Goal: Information Seeking & Learning: Learn about a topic

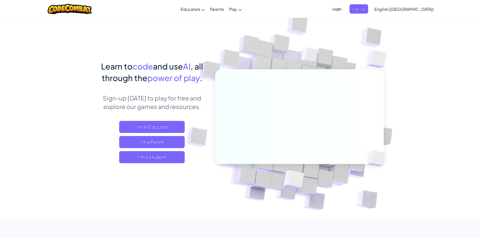
click at [127, 186] on div "Learn to code and use AI , all through the power of play . Sign-up [DATE] to pl…" at bounding box center [239, 130] width 287 height 141
click at [142, 160] on span "I'm a Student" at bounding box center [151, 157] width 65 height 12
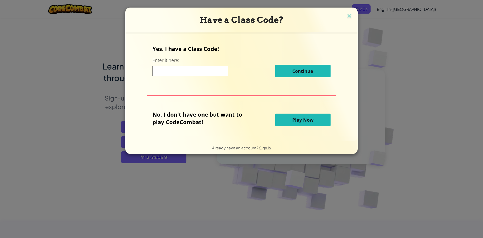
click at [296, 120] on span "Play Now" at bounding box center [303, 120] width 21 height 6
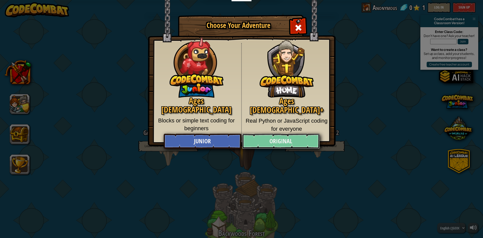
click at [287, 139] on link "Original" at bounding box center [281, 141] width 78 height 15
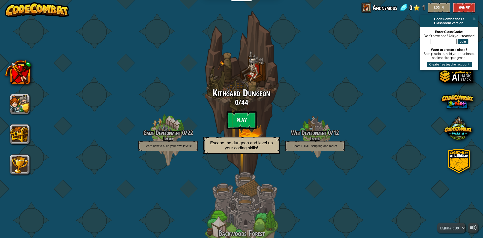
click at [248, 124] on btn "Play" at bounding box center [242, 120] width 30 height 18
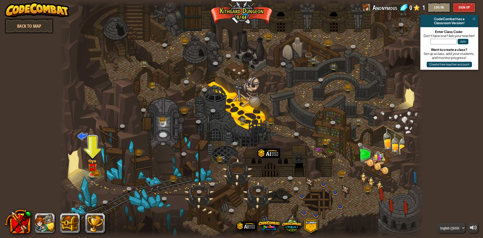
click at [254, 102] on div at bounding box center [242, 119] width 364 height 238
click at [249, 83] on div at bounding box center [242, 119] width 364 height 238
drag, startPoint x: 305, startPoint y: 114, endPoint x: 200, endPoint y: 101, distance: 106.2
click at [221, 104] on div at bounding box center [242, 119] width 364 height 238
drag, startPoint x: 112, startPoint y: 89, endPoint x: 136, endPoint y: 91, distance: 24.5
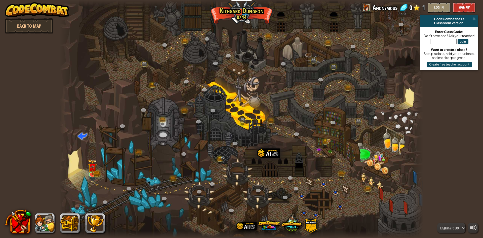
click at [136, 91] on div at bounding box center [242, 119] width 364 height 238
drag, startPoint x: 343, startPoint y: 84, endPoint x: 322, endPoint y: 82, distance: 21.5
click at [343, 85] on div at bounding box center [242, 119] width 364 height 238
drag, startPoint x: 336, startPoint y: 154, endPoint x: 352, endPoint y: 157, distance: 15.9
click at [339, 158] on div at bounding box center [242, 119] width 364 height 238
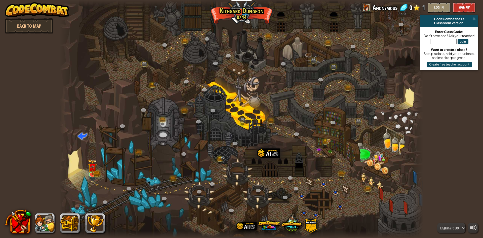
click at [393, 139] on div at bounding box center [242, 119] width 364 height 238
click at [391, 142] on div at bounding box center [242, 119] width 364 height 238
click at [182, 133] on div at bounding box center [242, 119] width 364 height 238
drag, startPoint x: 360, startPoint y: 141, endPoint x: 189, endPoint y: 134, distance: 170.6
click at [324, 137] on div at bounding box center [242, 119] width 364 height 238
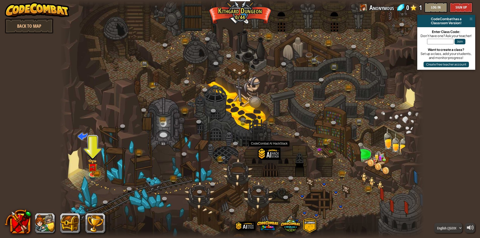
click at [275, 150] on div at bounding box center [269, 161] width 23 height 29
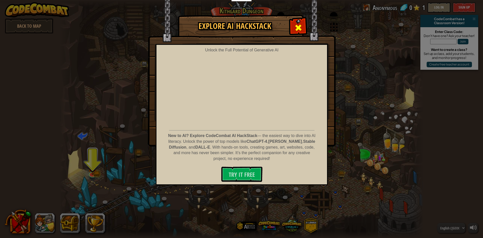
click at [300, 25] on span at bounding box center [299, 28] width 8 height 8
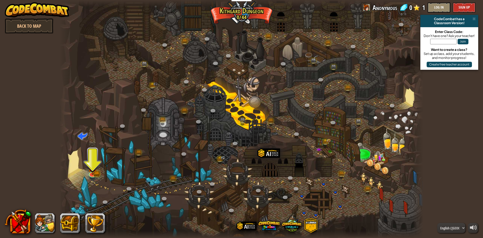
click at [474, 17] on div "CodeCombat has a Classroom Version!" at bounding box center [450, 21] width 58 height 12
click at [474, 18] on span at bounding box center [474, 19] width 3 height 4
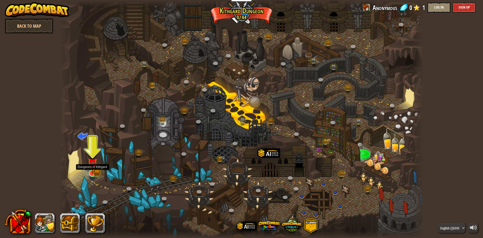
click at [93, 172] on img at bounding box center [93, 163] width 10 height 22
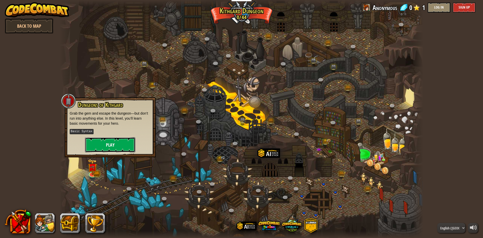
click at [98, 145] on button "Play" at bounding box center [110, 144] width 50 height 15
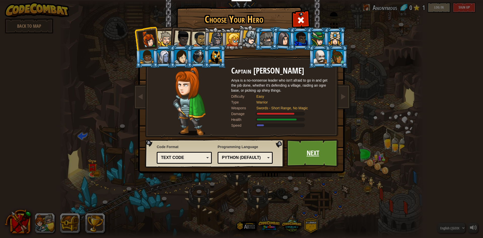
click at [304, 154] on link "Next" at bounding box center [313, 153] width 53 height 28
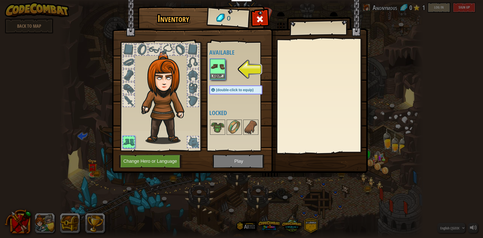
click at [221, 71] on img at bounding box center [218, 66] width 14 height 14
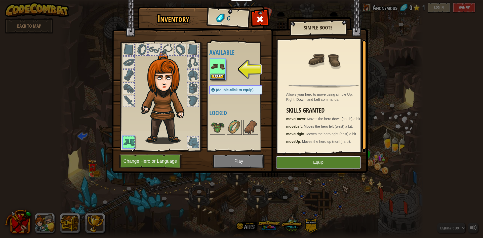
click at [318, 159] on button "Equip" at bounding box center [318, 162] width 85 height 13
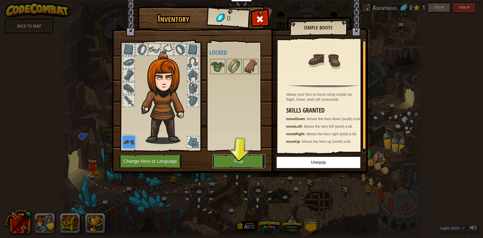
click at [238, 158] on button "Play" at bounding box center [239, 161] width 53 height 14
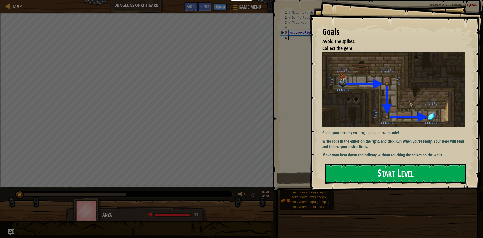
click at [378, 171] on button "Start Level" at bounding box center [396, 174] width 142 height 20
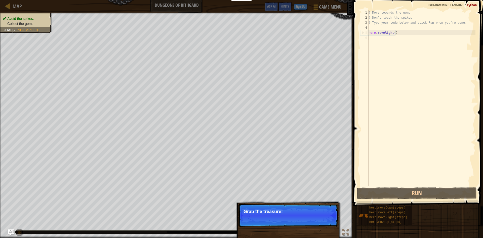
click at [377, 40] on div "# Move towards the gem. # Don’t touch the spikes! # Type your code below and cl…" at bounding box center [422, 103] width 108 height 186
click at [322, 217] on p "Skip (esc) Continue Grab the treasure!" at bounding box center [288, 215] width 100 height 23
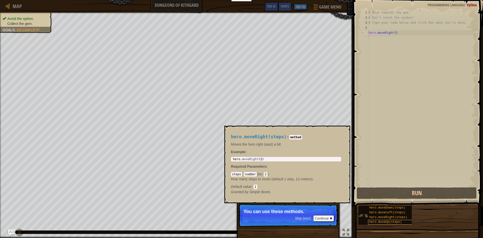
scroll to position [2, 0]
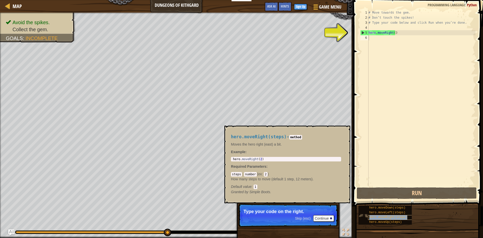
click at [384, 216] on span "hero.moveRight(steps)" at bounding box center [389, 218] width 38 height 4
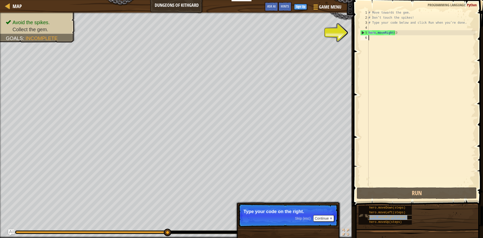
click at [384, 216] on span "hero.moveRight(steps)" at bounding box center [389, 218] width 38 height 4
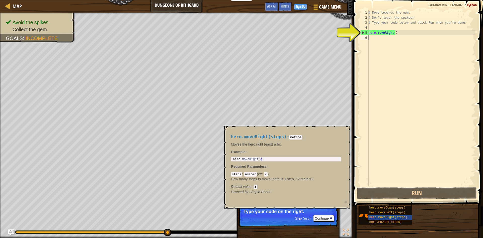
type textarea "hero.moveRight(2)"
click at [270, 158] on div "hero . moveRight ( 2 )" at bounding box center [286, 162] width 108 height 11
click at [381, 32] on div "# Move towards the gem. # Don’t touch the spikes! # Type your code below and cl…" at bounding box center [422, 103] width 108 height 186
click at [362, 32] on div "5" at bounding box center [365, 32] width 8 height 5
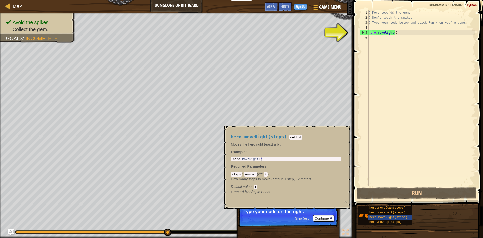
click at [363, 33] on div "5" at bounding box center [365, 32] width 8 height 5
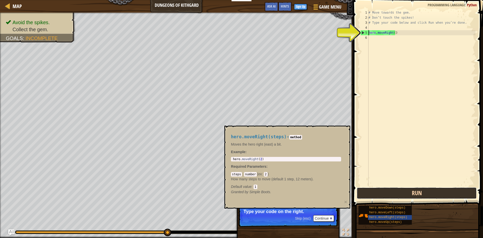
click at [394, 188] on button "Run" at bounding box center [417, 193] width 120 height 12
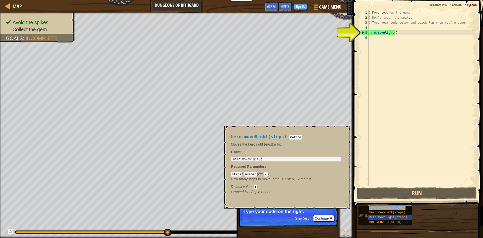
click at [386, 209] on span "hero.moveDown(steps)" at bounding box center [388, 208] width 36 height 4
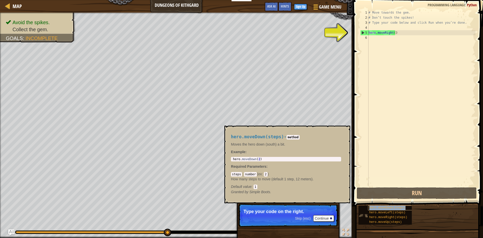
click at [388, 209] on span "hero.moveDown(steps)" at bounding box center [388, 208] width 36 height 4
click at [382, 209] on span "hero.moveDown(steps)" at bounding box center [388, 208] width 36 height 4
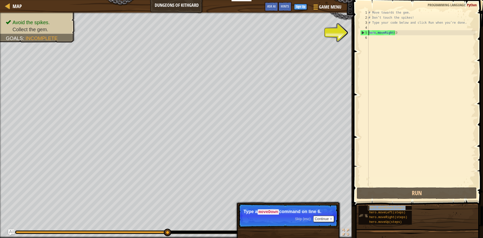
click at [382, 209] on span "hero.moveDown(steps)" at bounding box center [388, 208] width 36 height 4
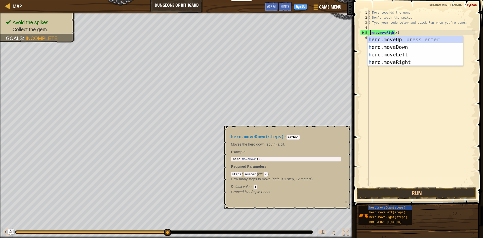
scroll to position [2, 1]
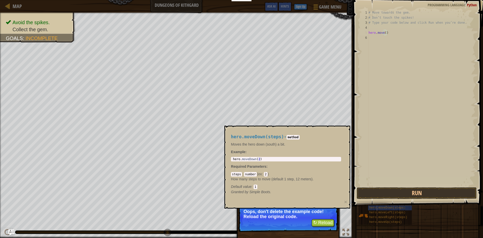
type textarea "hero.move()"
click at [318, 223] on button "↻ Reload" at bounding box center [323, 223] width 22 height 8
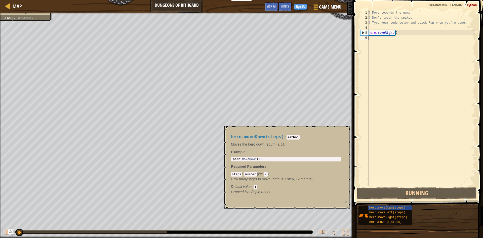
scroll to position [2, 0]
click at [376, 38] on div "# Move towards the gem. # Don’t touch the spikes! # Type your code below and cl…" at bounding box center [422, 103] width 108 height 186
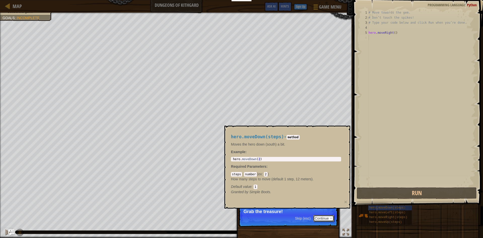
click at [316, 219] on button "Continue" at bounding box center [323, 218] width 21 height 7
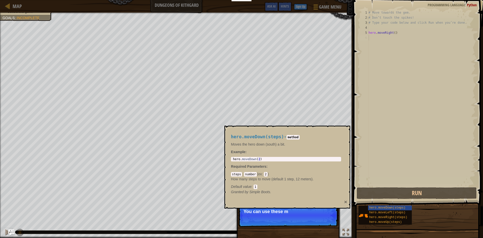
click at [347, 203] on button "×" at bounding box center [345, 201] width 3 height 5
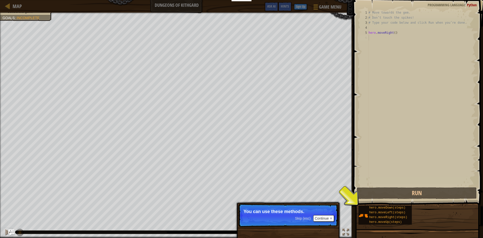
click at [376, 42] on div "# Move towards the gem. # Don’t touch the spikes! # Type your code below and cl…" at bounding box center [422, 103] width 108 height 186
click at [374, 38] on div "# Move towards the gem. # Don’t touch the spikes! # Type your code below and cl…" at bounding box center [422, 103] width 108 height 186
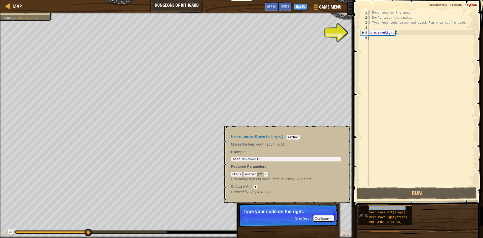
click at [379, 207] on span "hero.moveDown(steps)" at bounding box center [388, 208] width 36 height 4
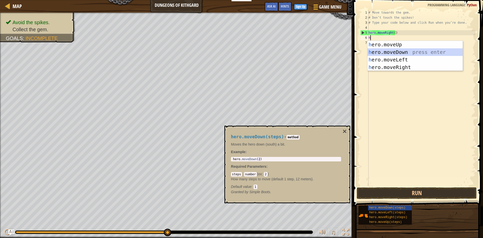
type textarea "h\"
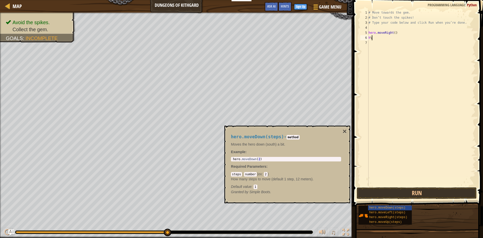
type textarea "h"
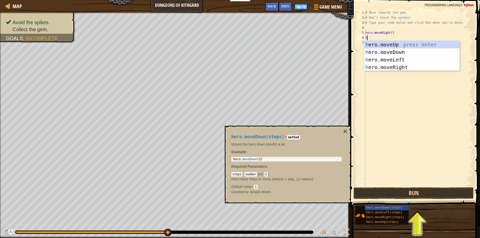
type textarea "he"
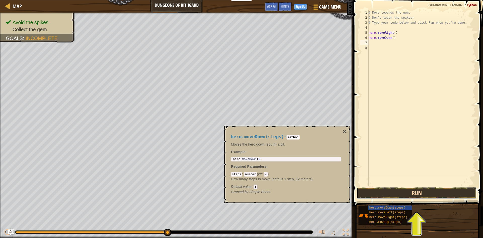
click at [389, 194] on button "Run" at bounding box center [417, 193] width 120 height 12
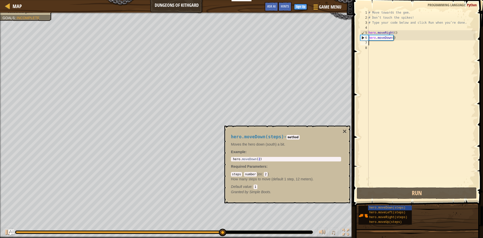
type textarea "h"
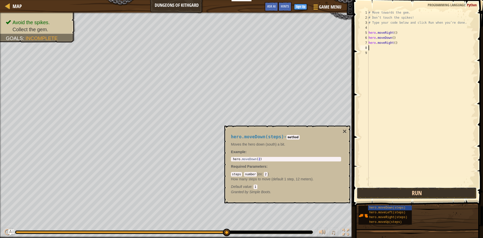
click at [374, 197] on button "Run" at bounding box center [417, 193] width 120 height 12
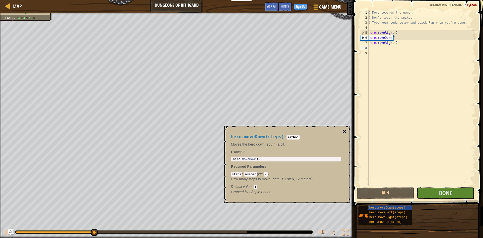
click at [345, 131] on button "×" at bounding box center [345, 131] width 4 height 7
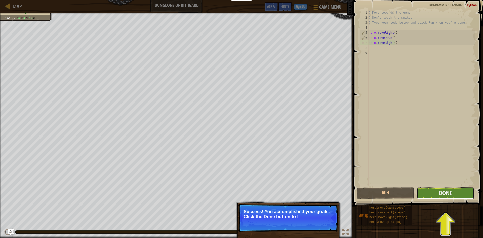
click at [435, 195] on button "Done" at bounding box center [446, 193] width 58 height 12
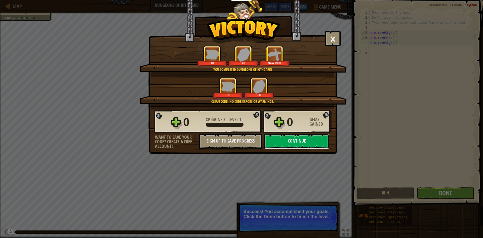
click at [293, 145] on button "Continue" at bounding box center [297, 141] width 65 height 15
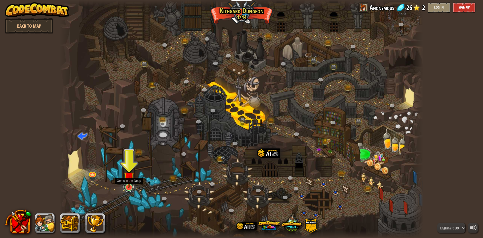
click at [128, 188] on link at bounding box center [129, 187] width 10 height 10
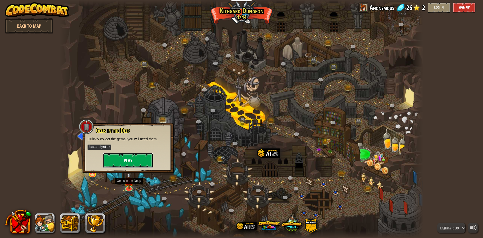
click at [135, 158] on button "Play" at bounding box center [128, 160] width 50 height 15
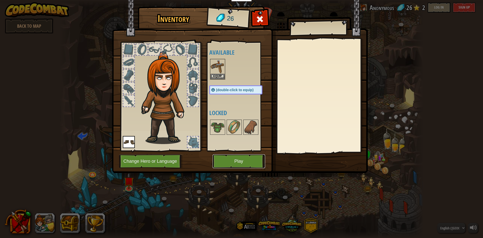
click at [241, 157] on button "Play" at bounding box center [239, 161] width 53 height 14
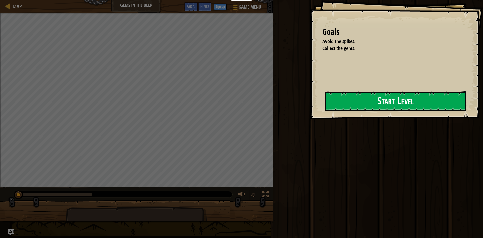
click at [357, 101] on button "Start Level" at bounding box center [396, 101] width 142 height 20
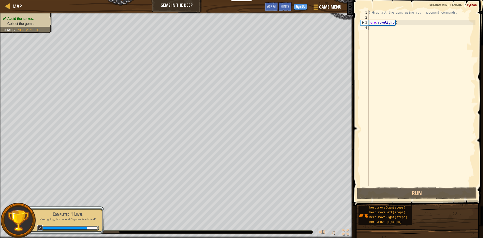
scroll to position [2, 0]
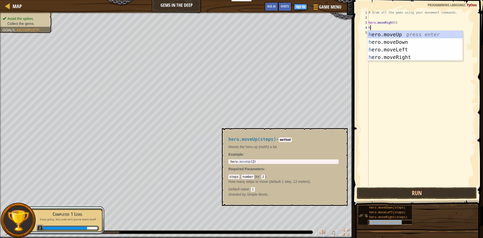
click at [382, 222] on span "hero.moveUp(steps)" at bounding box center [386, 222] width 33 height 4
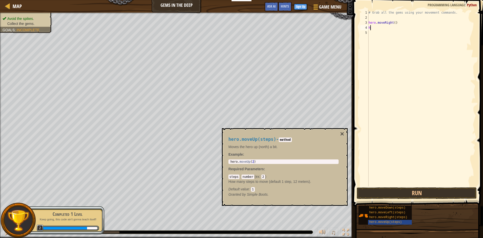
type textarea "he"
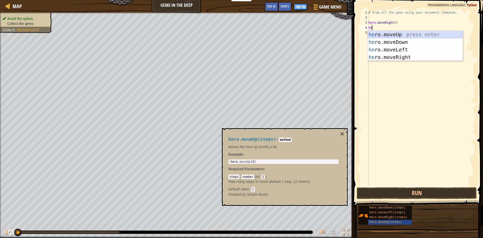
click at [397, 35] on div "he ro.moveUp press enter he ro.moveDown press enter he ro.moveLeft press enter …" at bounding box center [415, 53] width 95 height 45
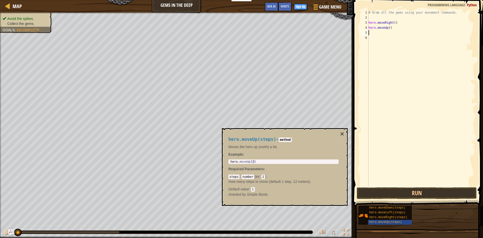
type textarea "h"
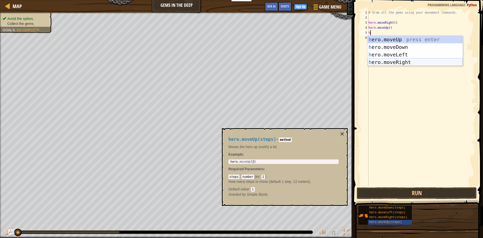
click at [396, 63] on div "h ero.moveUp press enter h ero.moveDown press enter h ero.moveLeft press enter …" at bounding box center [415, 58] width 95 height 45
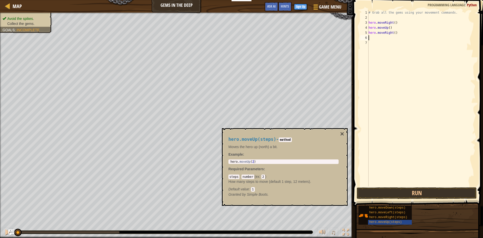
type textarea "h"
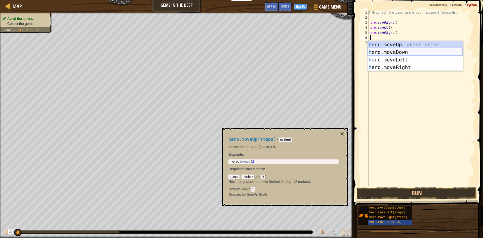
click at [384, 52] on div "h ero.moveUp press enter h ero.moveDown press enter h ero.moveLeft press enter …" at bounding box center [415, 63] width 95 height 45
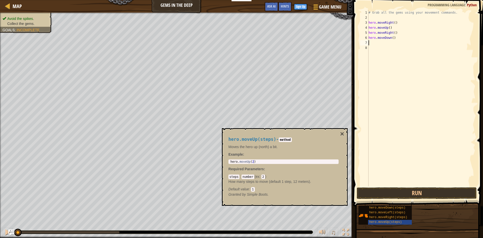
type textarea "h"
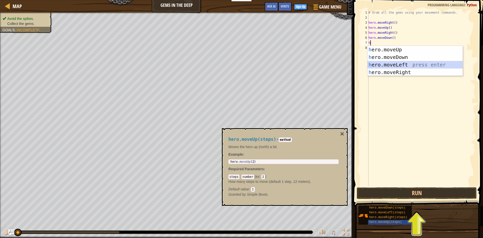
click at [386, 64] on div "h ero.moveUp press enter h ero.moveDown press enter h ero.moveLeft press enter …" at bounding box center [415, 68] width 95 height 45
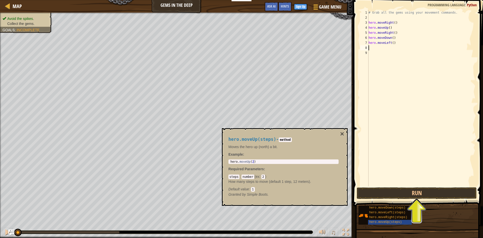
type textarea "h"
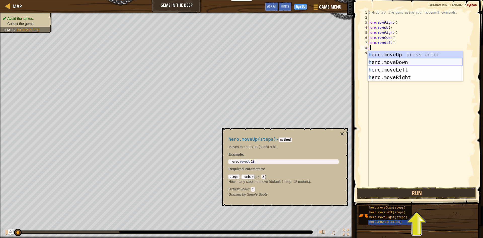
click at [388, 62] on div "h ero.moveUp press enter h ero.moveDown press enter h ero.moveLeft press enter …" at bounding box center [415, 73] width 95 height 45
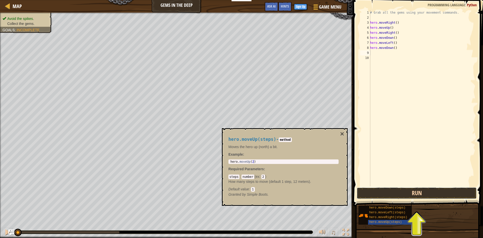
click at [396, 196] on button "Run" at bounding box center [417, 193] width 120 height 12
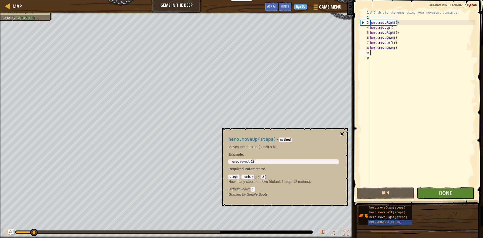
click at [342, 133] on button "×" at bounding box center [342, 133] width 4 height 7
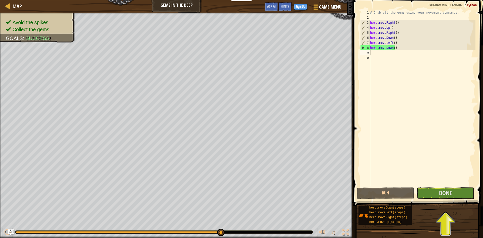
click at [441, 187] on span at bounding box center [419, 95] width 134 height 221
click at [444, 194] on span "Done" at bounding box center [445, 193] width 13 height 8
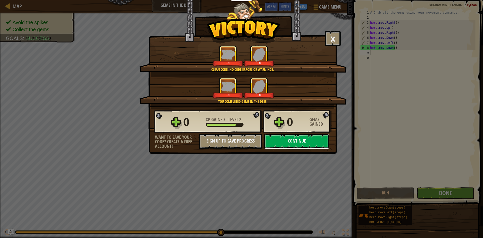
click at [289, 137] on button "Continue" at bounding box center [297, 141] width 65 height 15
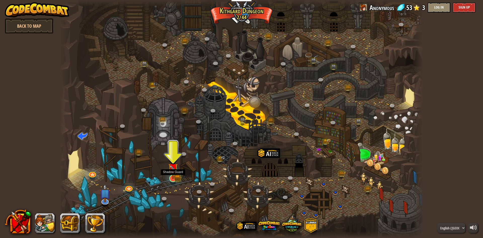
click at [170, 174] on img at bounding box center [173, 168] width 10 height 22
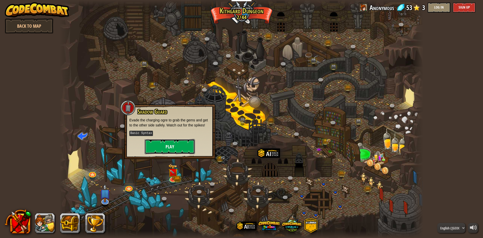
click at [175, 144] on button "Play" at bounding box center [170, 146] width 50 height 15
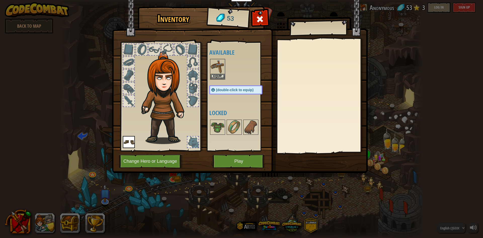
click at [239, 154] on img at bounding box center [240, 81] width 256 height 183
click at [245, 159] on button "Play" at bounding box center [239, 161] width 53 height 14
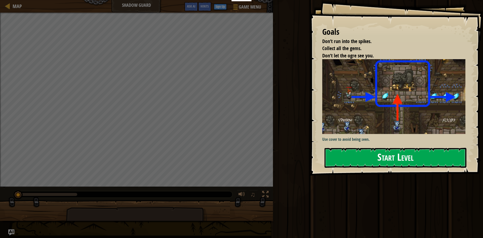
click at [381, 148] on button "Start Level" at bounding box center [396, 158] width 142 height 20
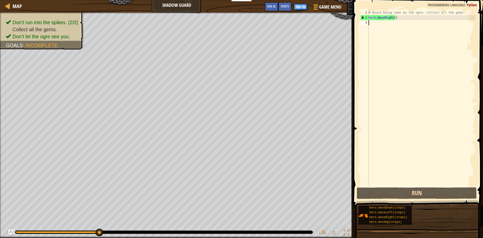
type textarea "h"
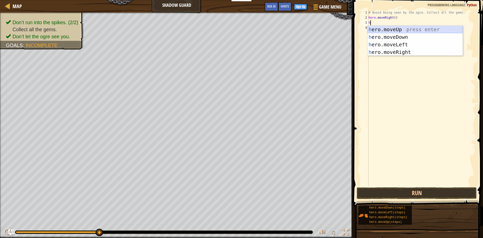
click at [398, 29] on div "h ero.moveUp press enter h ero.moveDown press enter h ero.moveLeft press enter …" at bounding box center [415, 48] width 95 height 45
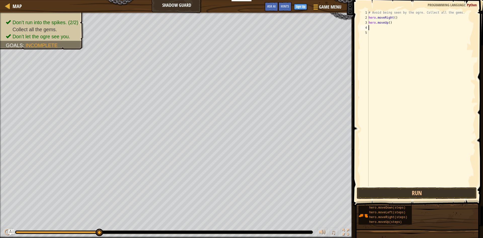
type textarea "h"
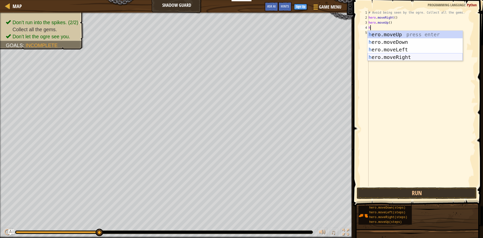
click at [392, 58] on div "h ero.moveUp press enter h ero.moveDown press enter h ero.moveLeft press enter …" at bounding box center [415, 53] width 95 height 45
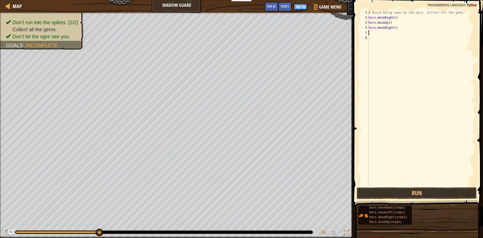
type textarea "h"
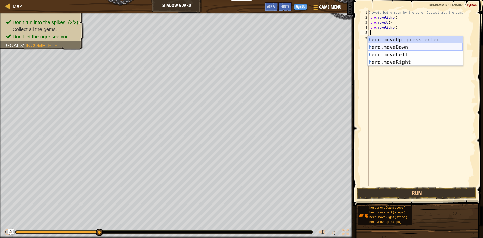
click at [396, 49] on div "h ero.moveUp press enter h ero.moveDown press enter h ero.moveLeft press enter …" at bounding box center [415, 58] width 95 height 45
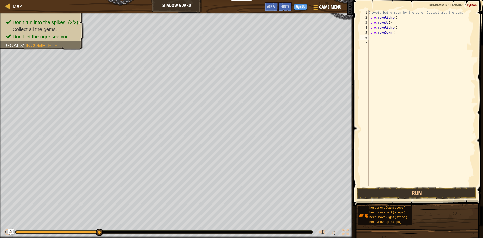
type textarea "h"
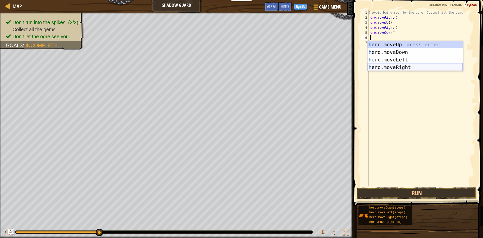
click at [400, 67] on div "h ero.moveUp press enter h ero.moveDown press enter h ero.moveLeft press enter …" at bounding box center [415, 63] width 95 height 45
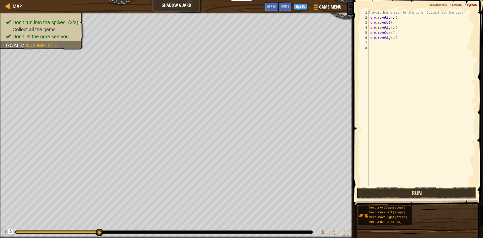
click at [397, 190] on button "Run" at bounding box center [417, 193] width 120 height 12
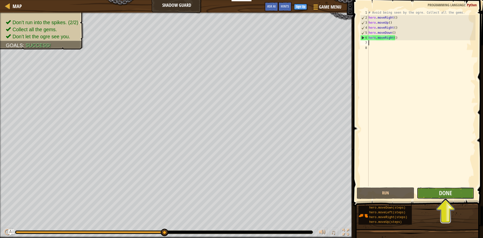
click at [466, 198] on button "Done" at bounding box center [446, 193] width 58 height 12
